Goal: Ask a question

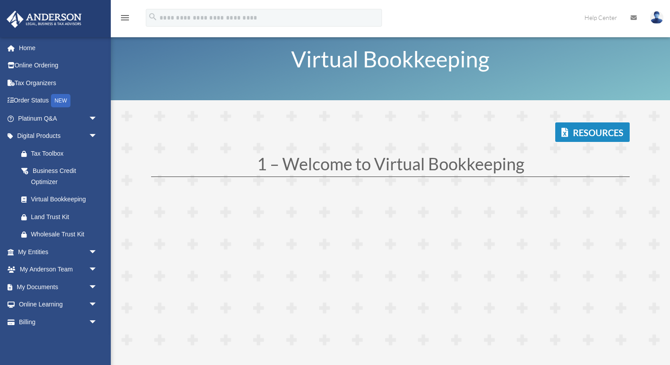
scroll to position [960, 0]
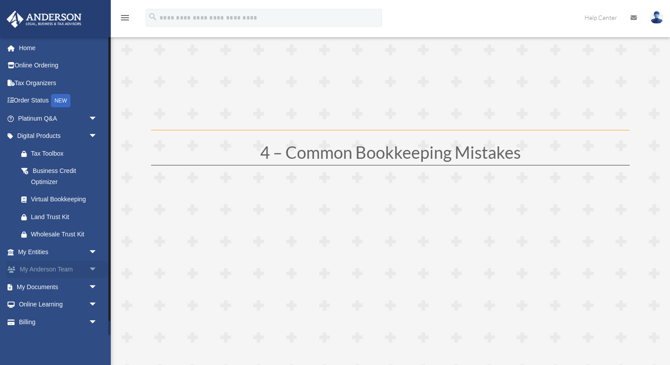
click at [93, 269] on span "arrow_drop_down" at bounding box center [98, 270] width 18 height 18
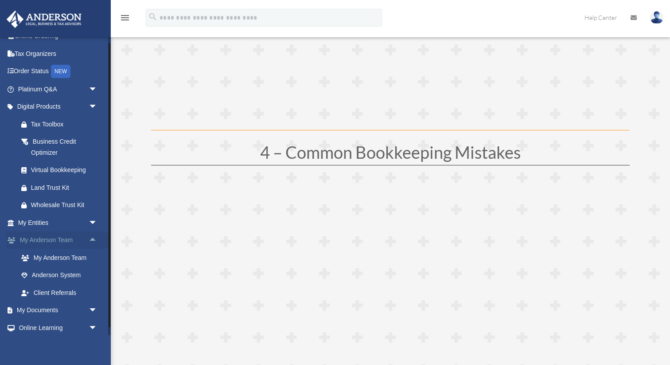
scroll to position [30, 0]
click at [94, 238] on span "arrow_drop_up" at bounding box center [98, 239] width 18 height 18
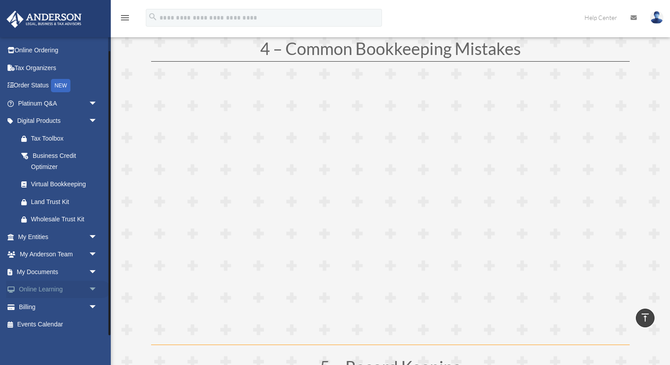
scroll to position [1065, 0]
click at [93, 270] on span "arrow_drop_down" at bounding box center [98, 272] width 18 height 18
click at [93, 270] on span "arrow_drop_up" at bounding box center [98, 272] width 18 height 18
click at [96, 100] on span "arrow_drop_down" at bounding box center [98, 103] width 18 height 18
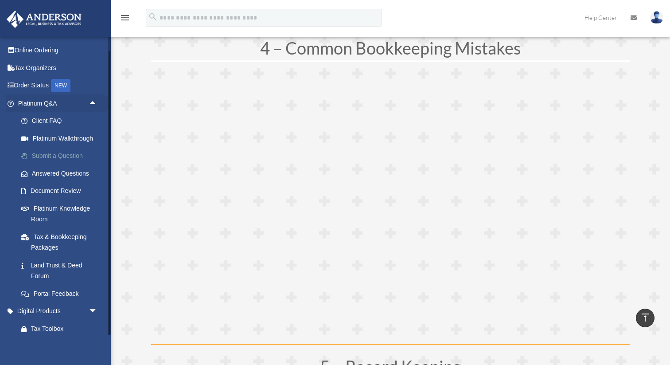
click at [47, 158] on link "Submit a Question" at bounding box center [61, 156] width 98 height 18
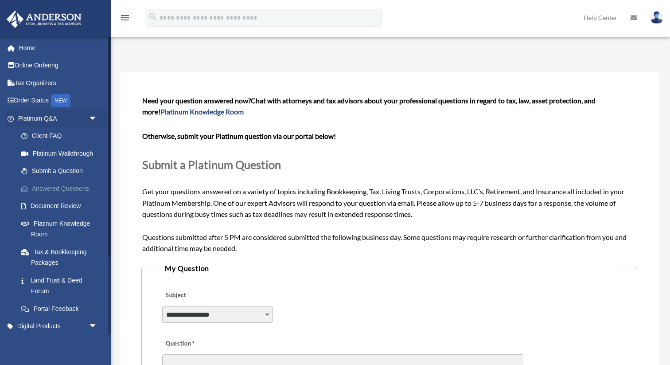
click at [52, 188] on link "Answered Questions" at bounding box center [61, 188] width 98 height 18
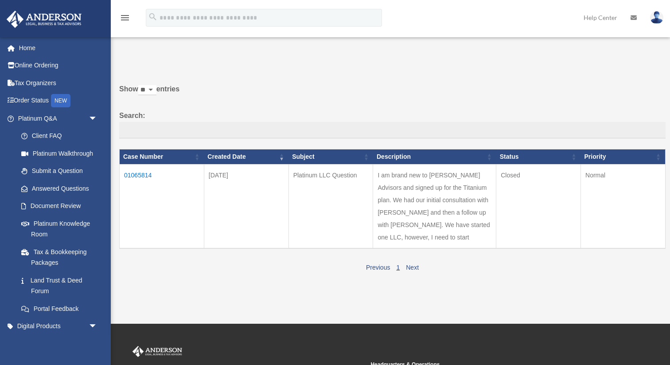
click at [408, 232] on td "I am brand new to [PERSON_NAME] Advisors and signed up for the Titanium plan. W…" at bounding box center [434, 206] width 123 height 84
click at [143, 174] on td "01065814" at bounding box center [162, 206] width 85 height 84
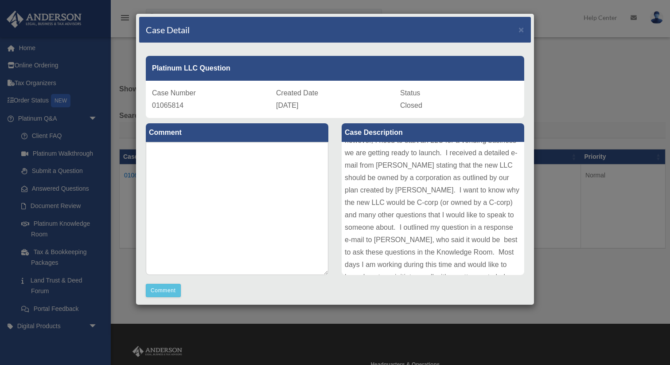
scroll to position [61, 0]
click at [520, 35] on div "Case Detail ×" at bounding box center [335, 30] width 392 height 26
click at [522, 30] on span "×" at bounding box center [521, 29] width 6 height 10
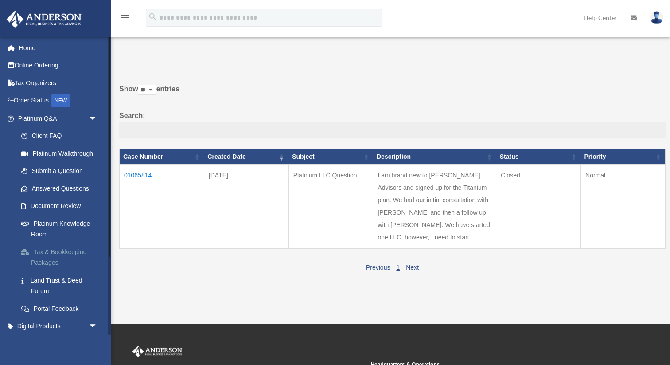
scroll to position [107, 0]
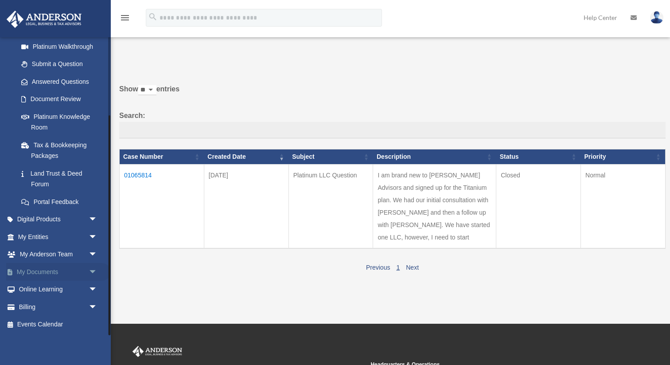
click at [93, 274] on span "arrow_drop_down" at bounding box center [98, 272] width 18 height 18
click at [38, 292] on link "Box" at bounding box center [61, 289] width 98 height 18
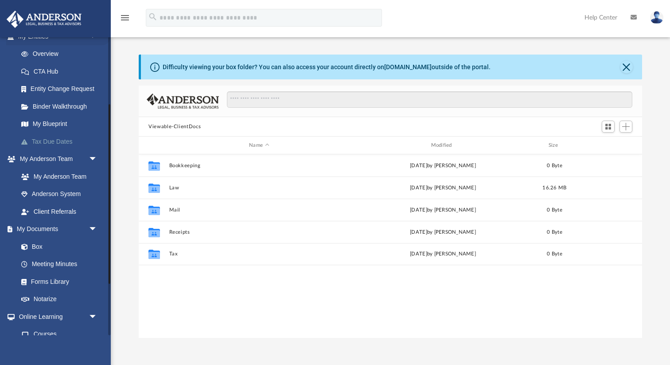
scroll to position [118, 0]
click at [42, 246] on link "Box" at bounding box center [61, 246] width 98 height 18
click at [55, 121] on link "My Blueprint" at bounding box center [61, 123] width 98 height 18
